Goal: Transaction & Acquisition: Obtain resource

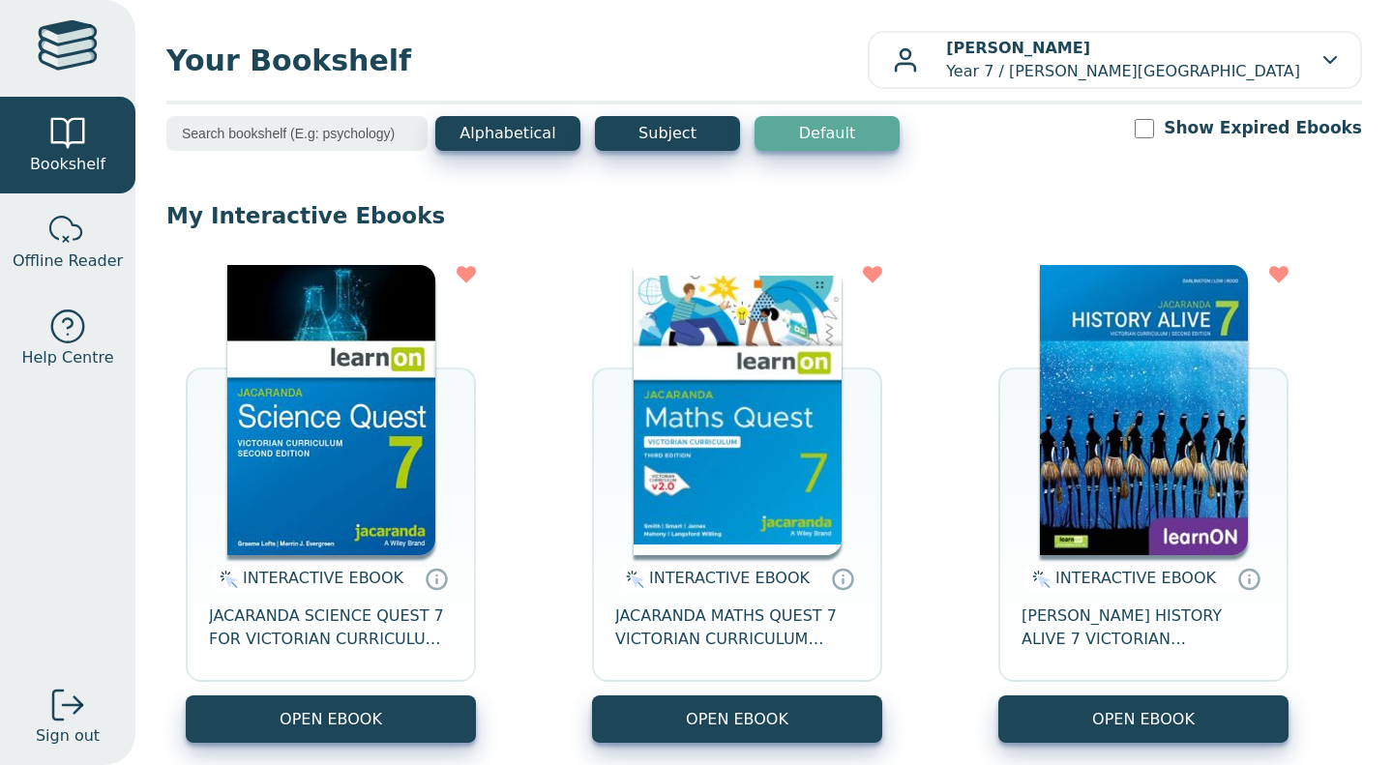
click at [957, 164] on div "Alphabetical Subject Default Show Expired Ebooks" at bounding box center [763, 146] width 1195 height 60
click at [730, 642] on span "JACARANDA MATHS QUEST 7 VICTORIAN CURRICULUM LEARNON EBOOK 3E" at bounding box center [737, 627] width 244 height 46
click at [814, 611] on span "JACARANDA MATHS QUEST 7 VICTORIAN CURRICULUM LEARNON EBOOK 3E" at bounding box center [737, 627] width 244 height 46
